Goal: Information Seeking & Learning: Understand process/instructions

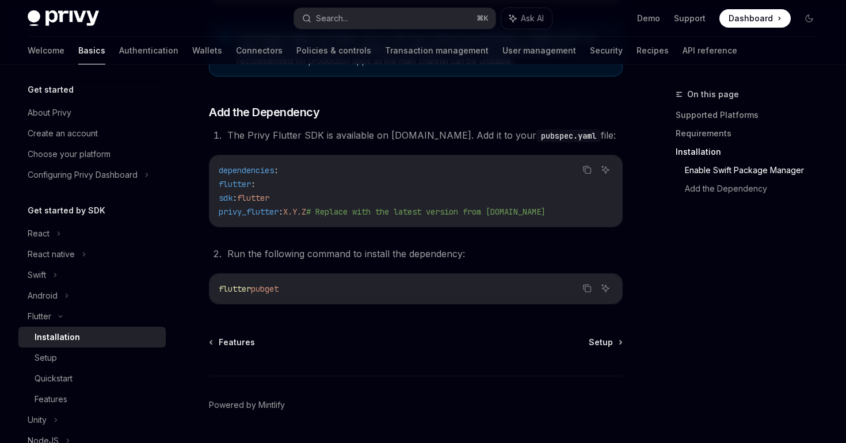
scroll to position [529, 0]
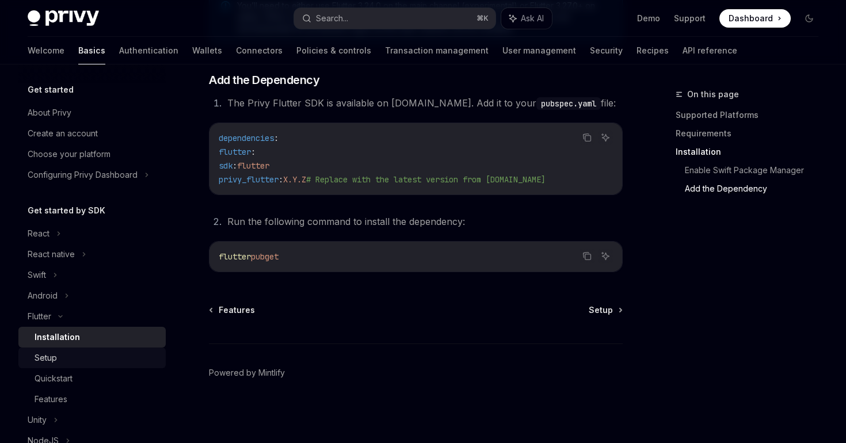
click at [81, 361] on div "Setup" at bounding box center [97, 358] width 124 height 14
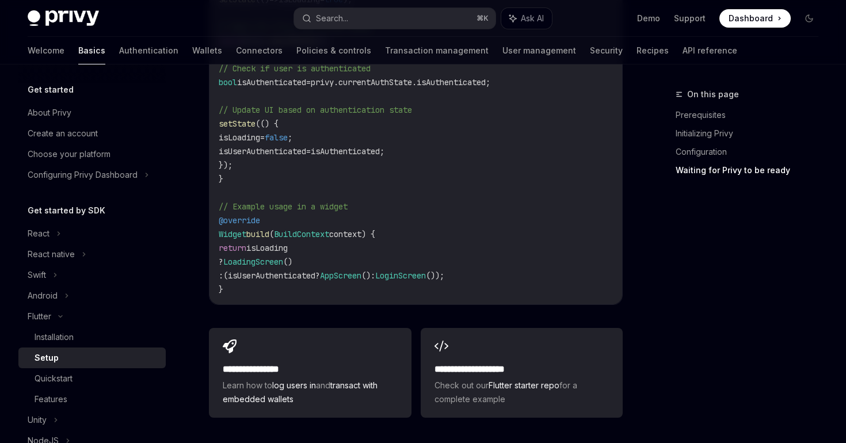
scroll to position [1205, 0]
click at [75, 379] on div "Quickstart" at bounding box center [97, 379] width 124 height 14
type textarea "*"
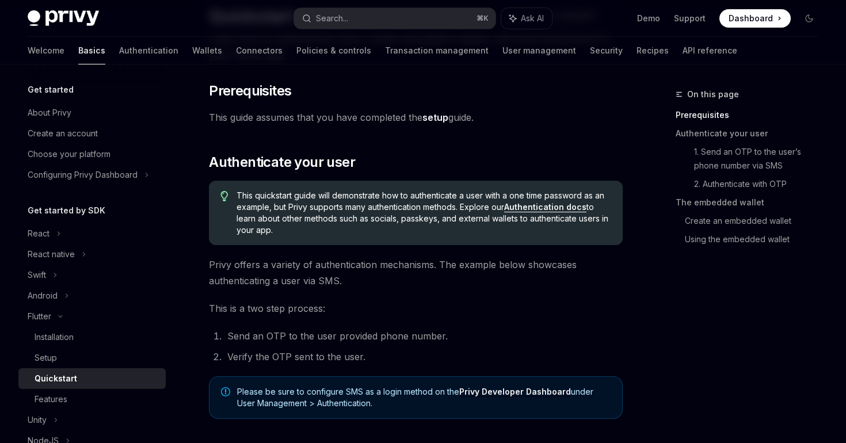
scroll to position [101, 0]
click at [533, 208] on link "Authentication docs" at bounding box center [545, 206] width 82 height 10
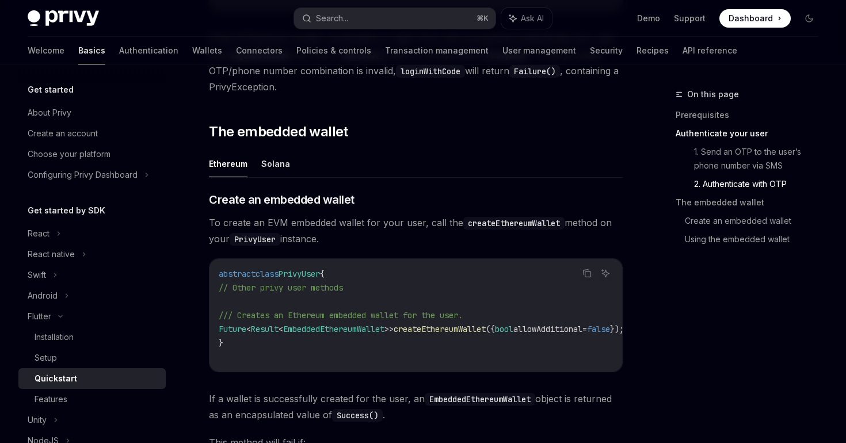
scroll to position [1165, 0]
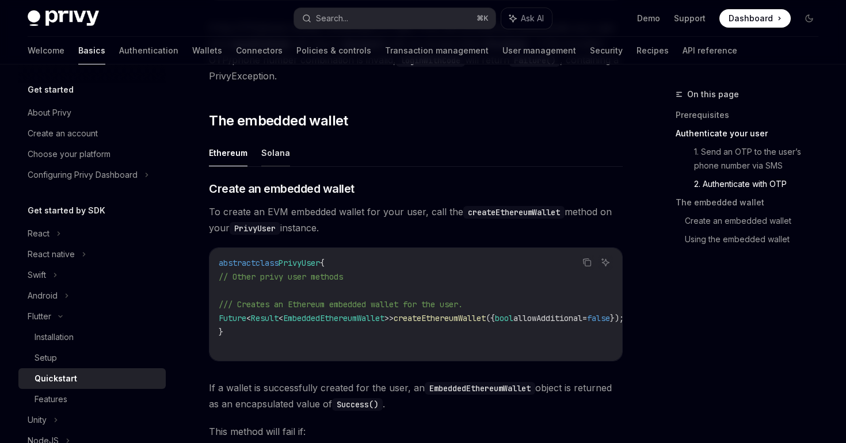
click at [278, 161] on button "Solana" at bounding box center [275, 152] width 29 height 27
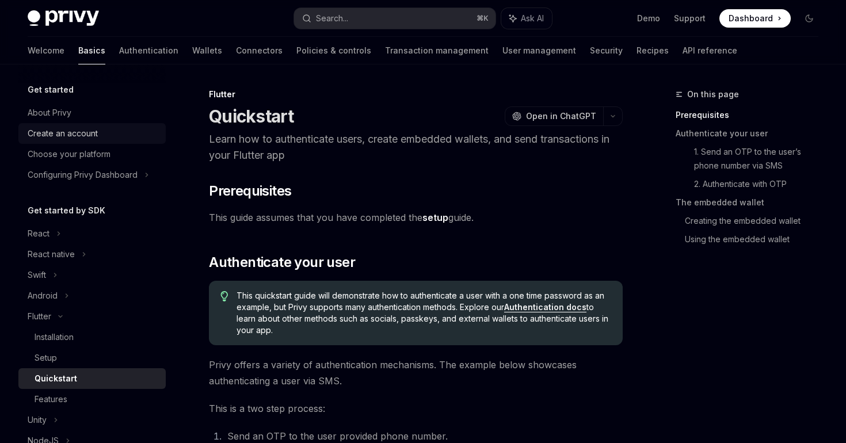
click at [86, 136] on div "Create an account" at bounding box center [63, 134] width 70 height 14
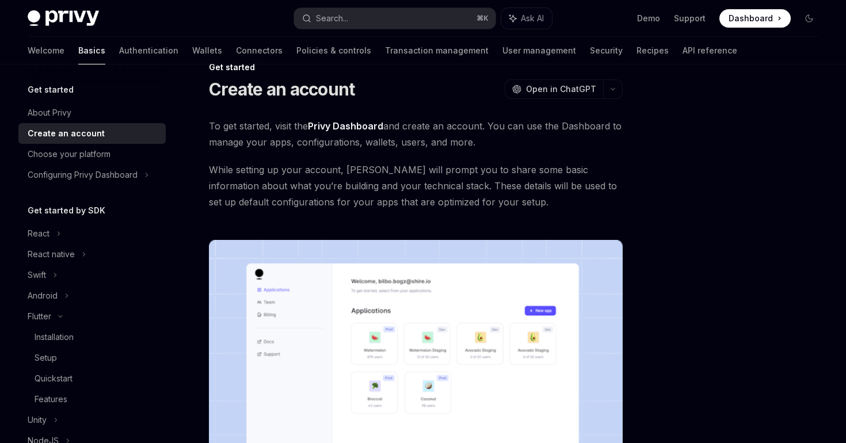
scroll to position [28, 0]
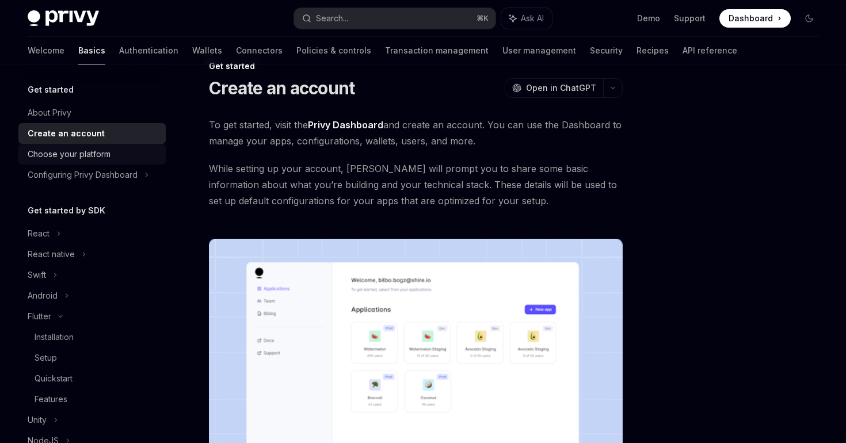
click at [93, 160] on div "Choose your platform" at bounding box center [69, 154] width 83 height 14
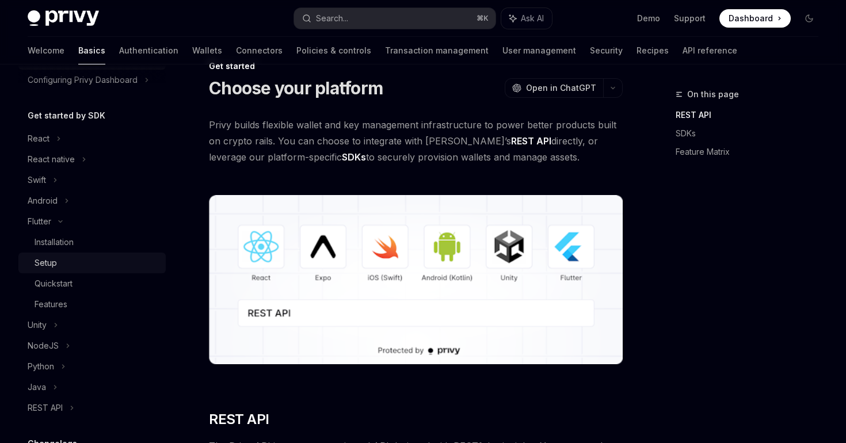
scroll to position [115, 0]
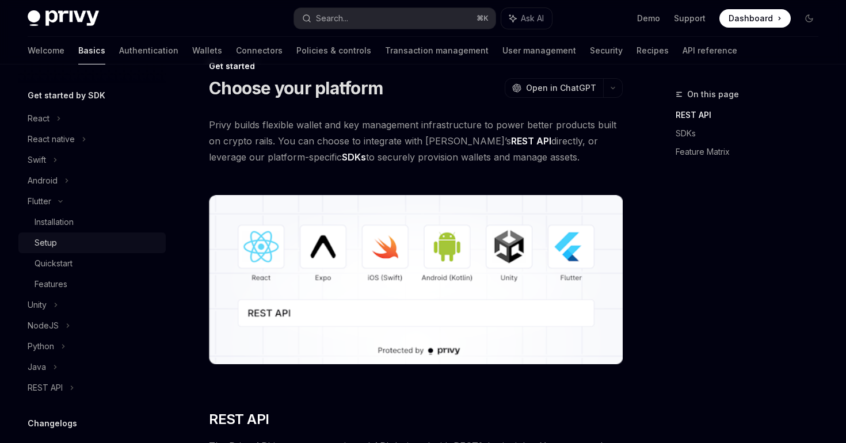
click at [55, 247] on div "Setup" at bounding box center [46, 243] width 22 height 14
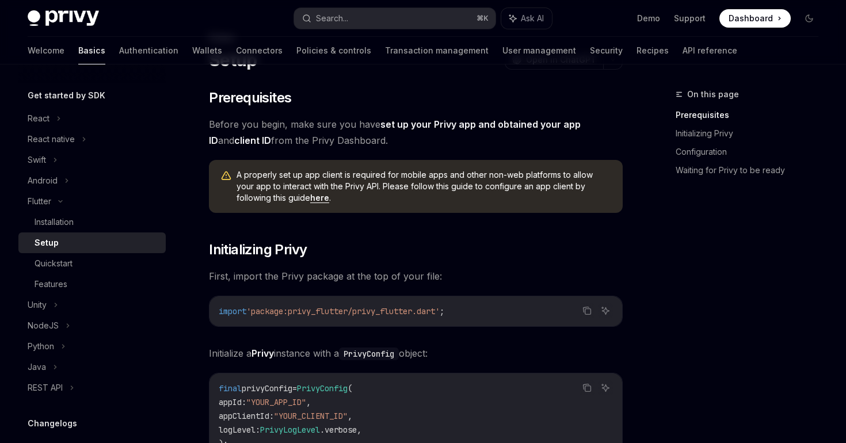
scroll to position [59, 0]
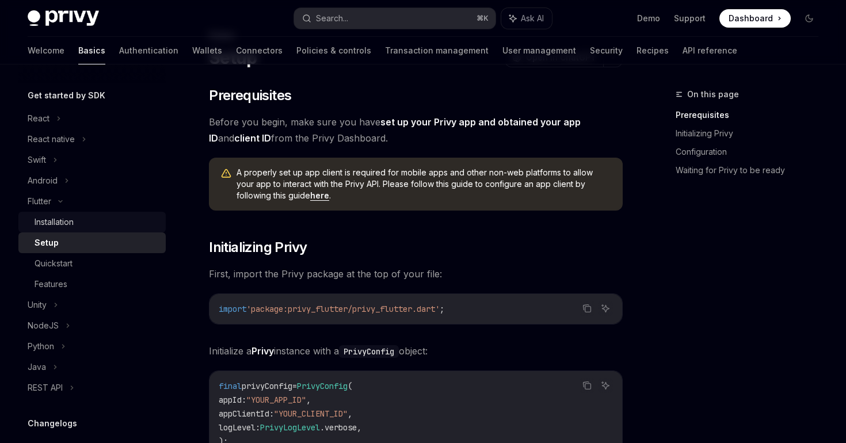
click at [118, 226] on div "Installation" at bounding box center [97, 222] width 124 height 14
type textarea "*"
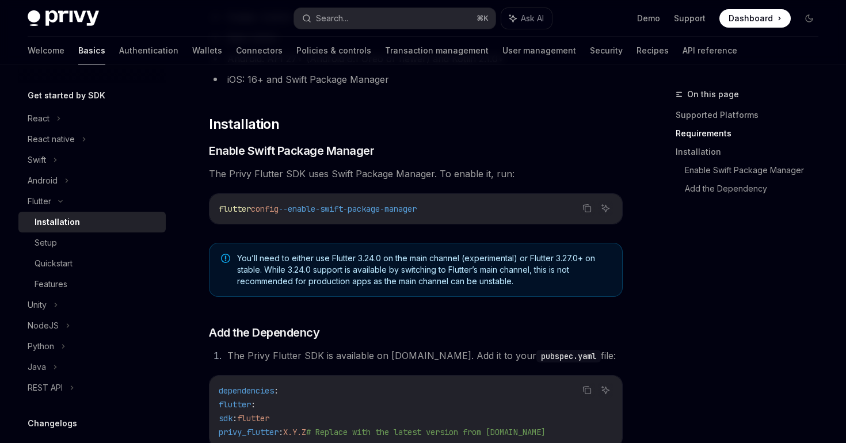
scroll to position [288, 0]
